Goal: Information Seeking & Learning: Understand process/instructions

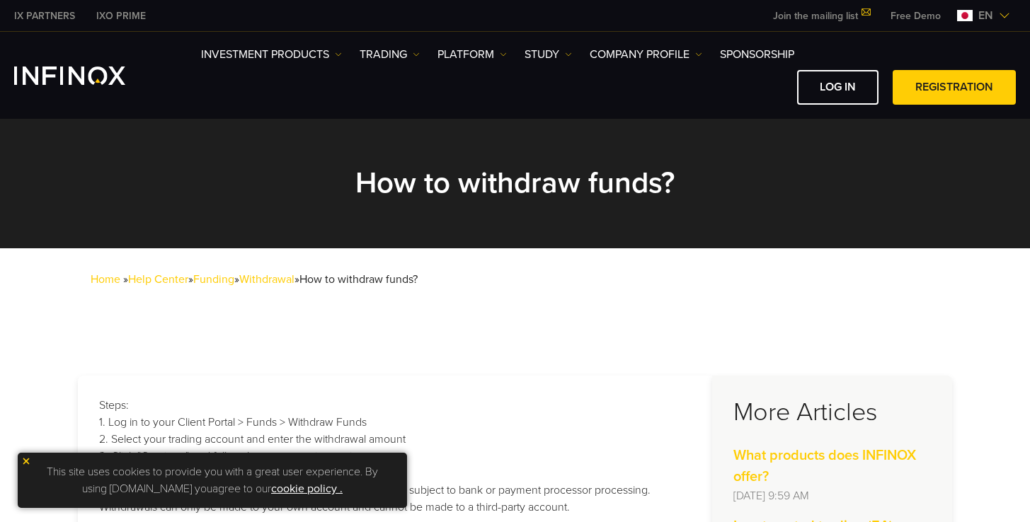
click at [284, 281] on font "Withdrawal" at bounding box center [266, 280] width 55 height 14
click at [294, 277] on font "Withdrawal" at bounding box center [266, 280] width 55 height 14
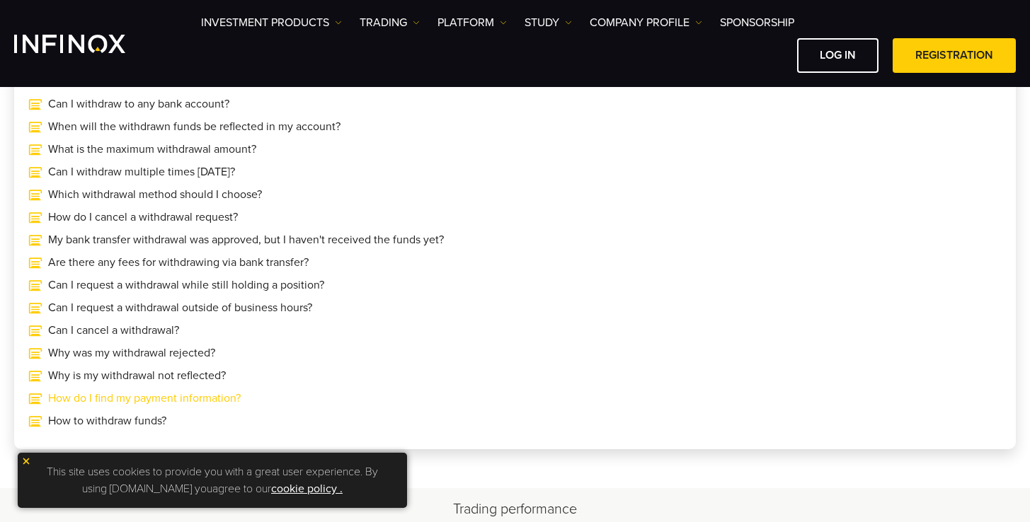
click at [196, 398] on font "How do I find my payment information?" at bounding box center [144, 398] width 193 height 14
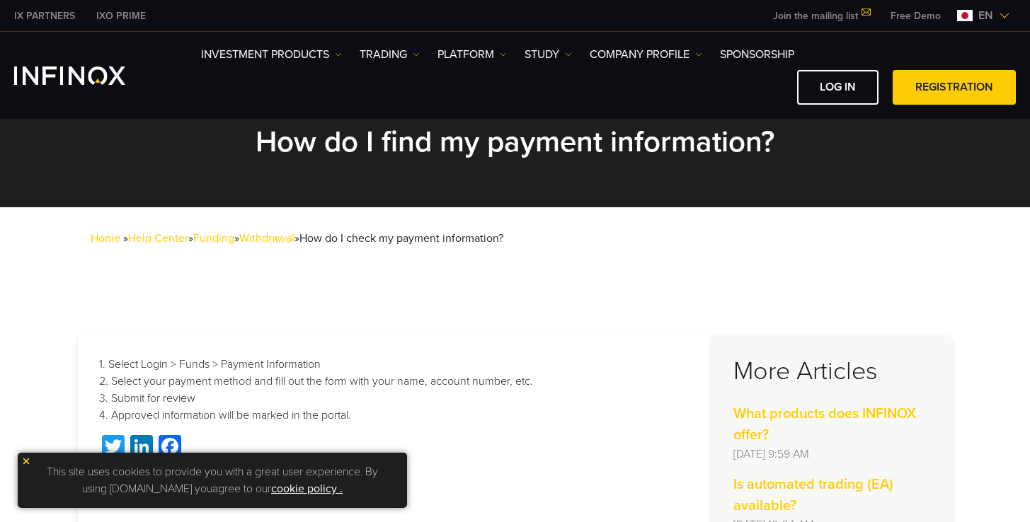
scroll to position [56, 0]
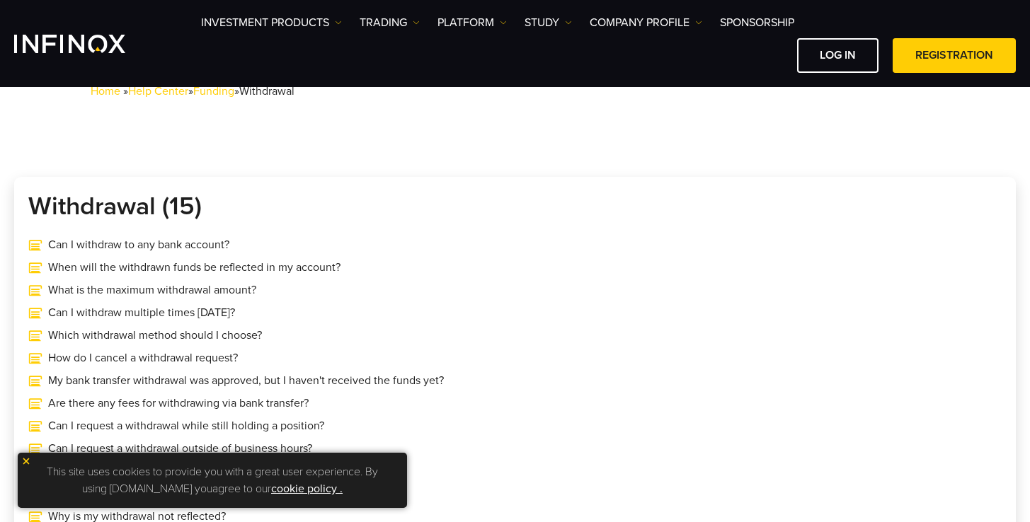
scroll to position [193, 0]
